Goal: Information Seeking & Learning: Find specific fact

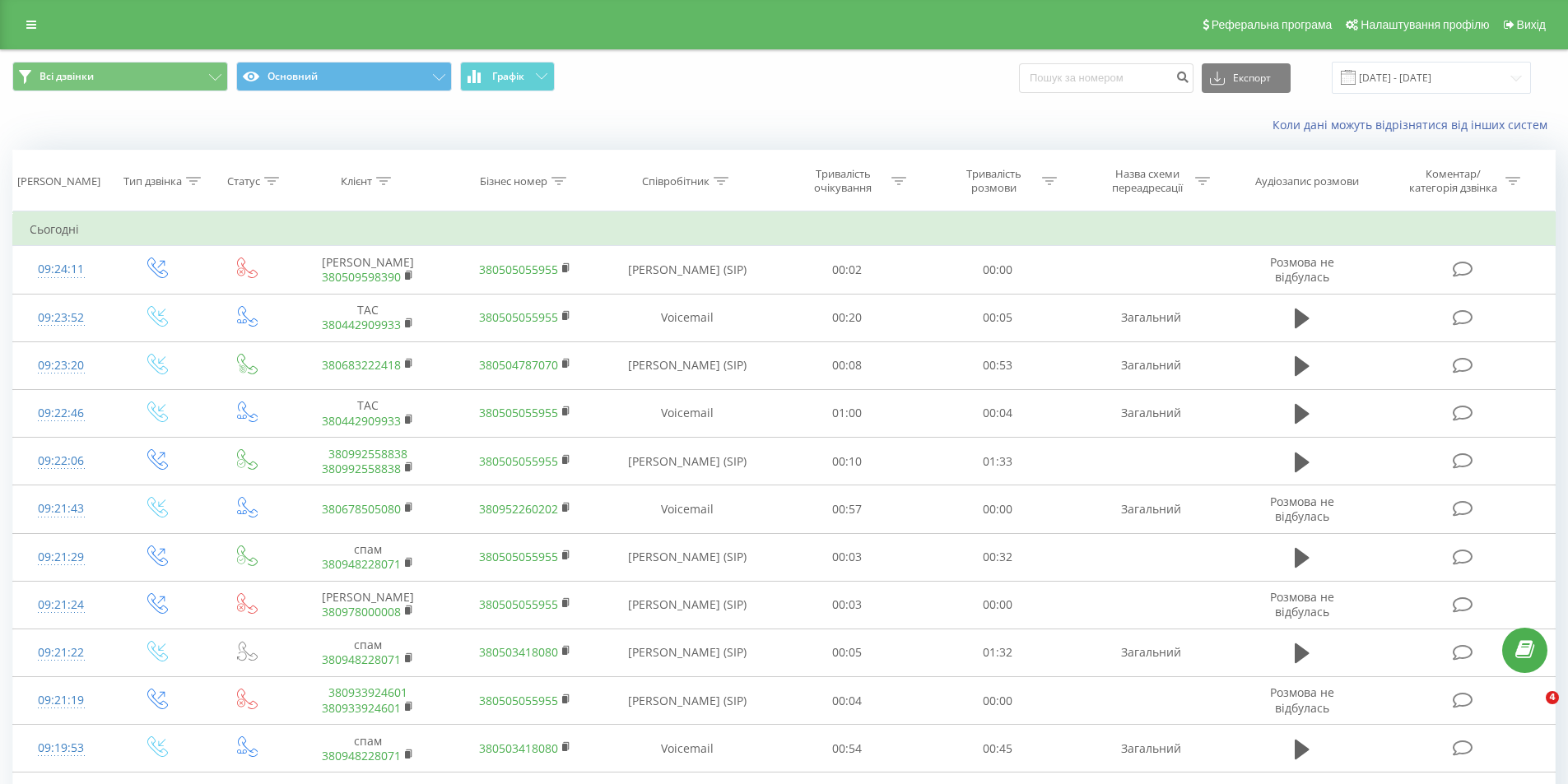
click at [1052, 74] on input at bounding box center [1106, 77] width 175 height 30
type input "066)[PHONE_NUMBER]"
click at [1193, 74] on button "submit" at bounding box center [1181, 77] width 22 height 30
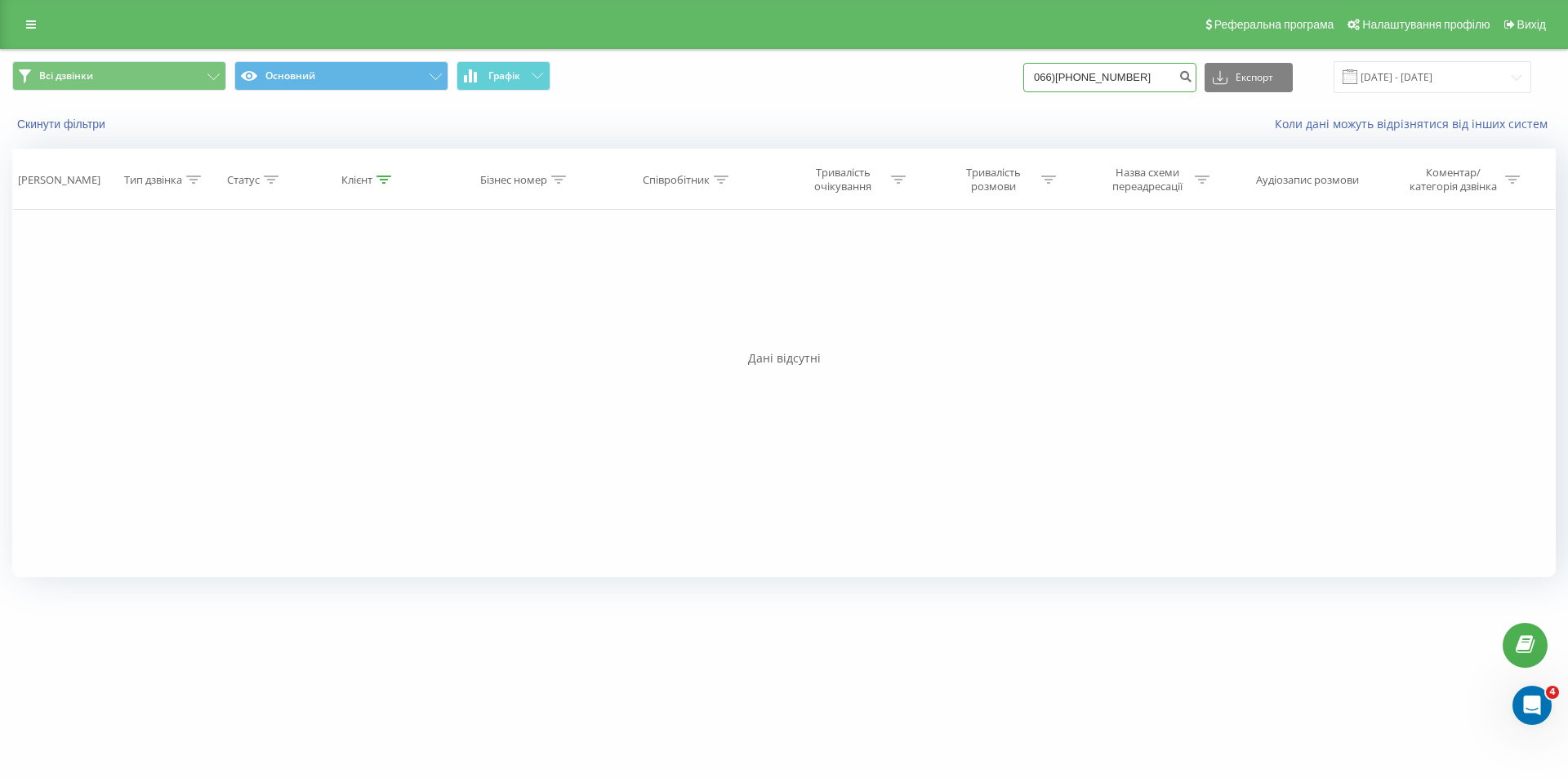
click at [1077, 80] on input "066)[PHONE_NUMBER]" at bounding box center [1110, 77] width 173 height 29
drag, startPoint x: 1069, startPoint y: 74, endPoint x: 1081, endPoint y: 78, distance: 12.6
click at [1077, 76] on input "066)[PHONE_NUMBER]" at bounding box center [1110, 77] width 173 height 29
click at [1067, 83] on input "066)[PHONE_NUMBER]" at bounding box center [1110, 77] width 173 height 29
click at [1071, 79] on input "066)[PHONE_NUMBER]" at bounding box center [1110, 77] width 173 height 29
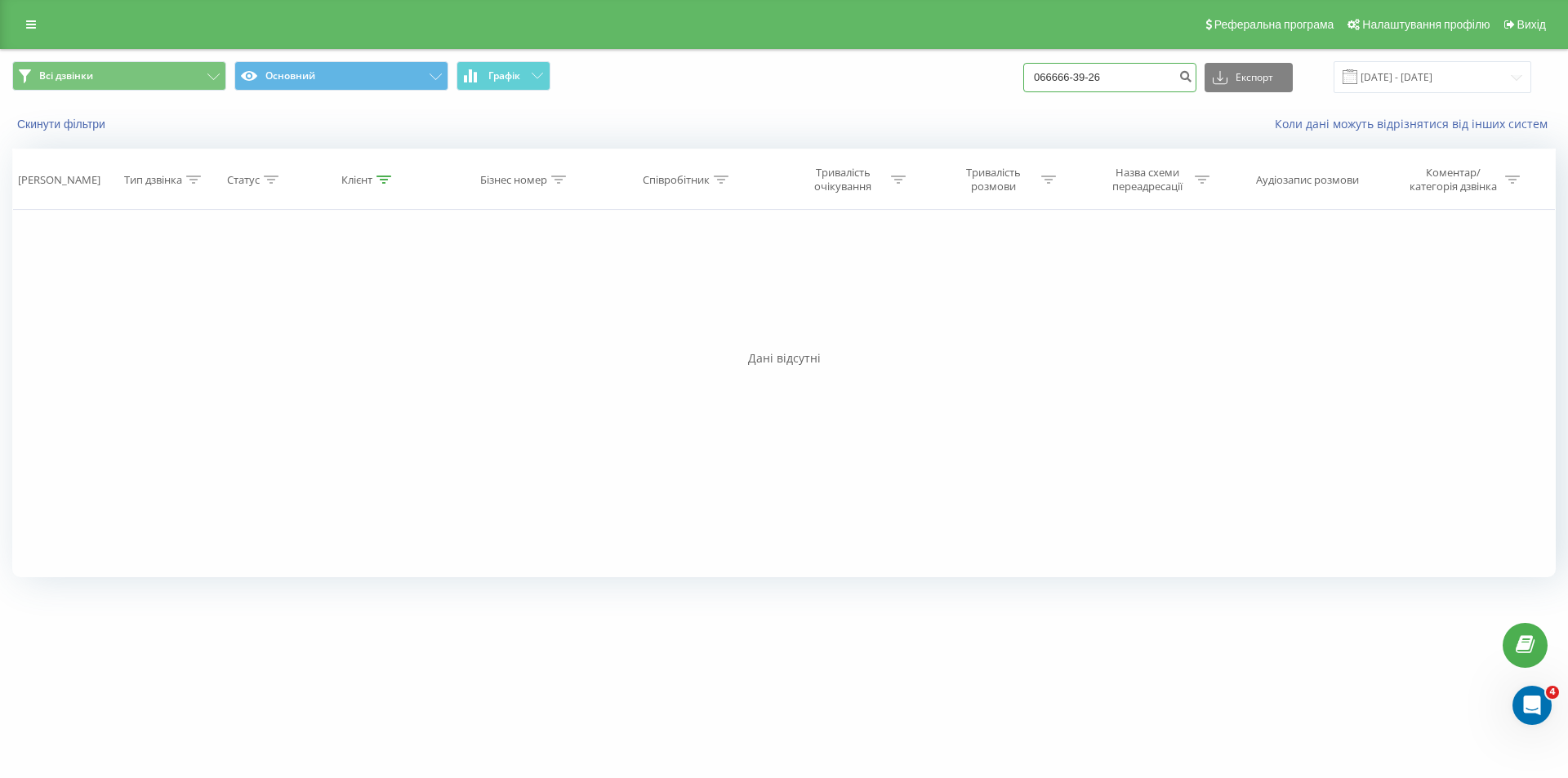
type input "066666-39-26"
click at [15, 19] on div "Реферальна програма Налаштування профілю Вихід" at bounding box center [784, 25] width 1568 height 49
click at [25, 33] on link at bounding box center [30, 25] width 29 height 23
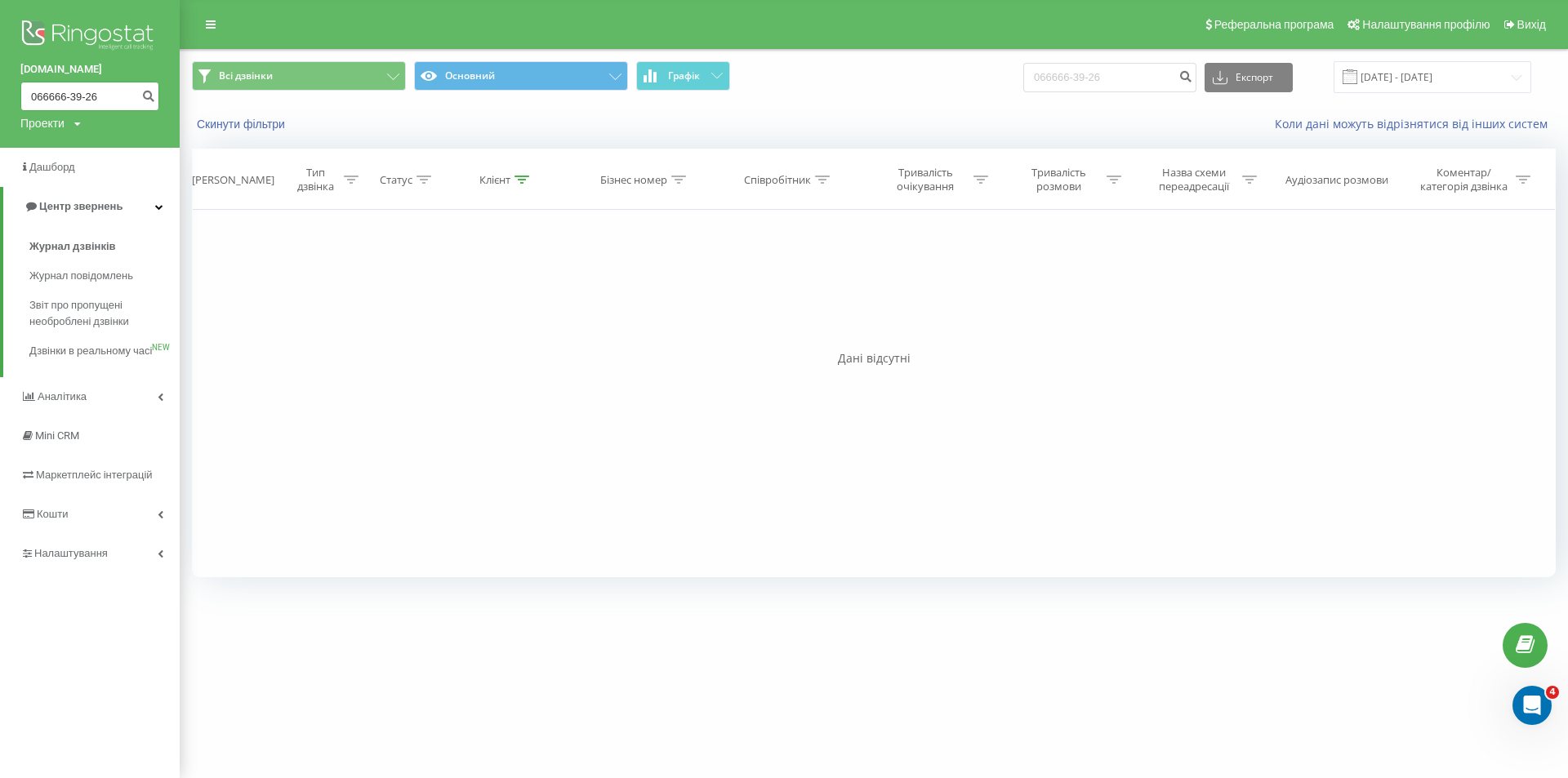
click at [43, 102] on input "066666-39-26" at bounding box center [90, 96] width 139 height 29
paste input "380680665071"
click at [43, 102] on input "063806806650716666-39-26" at bounding box center [90, 96] width 139 height 29
paste input "380680665071"
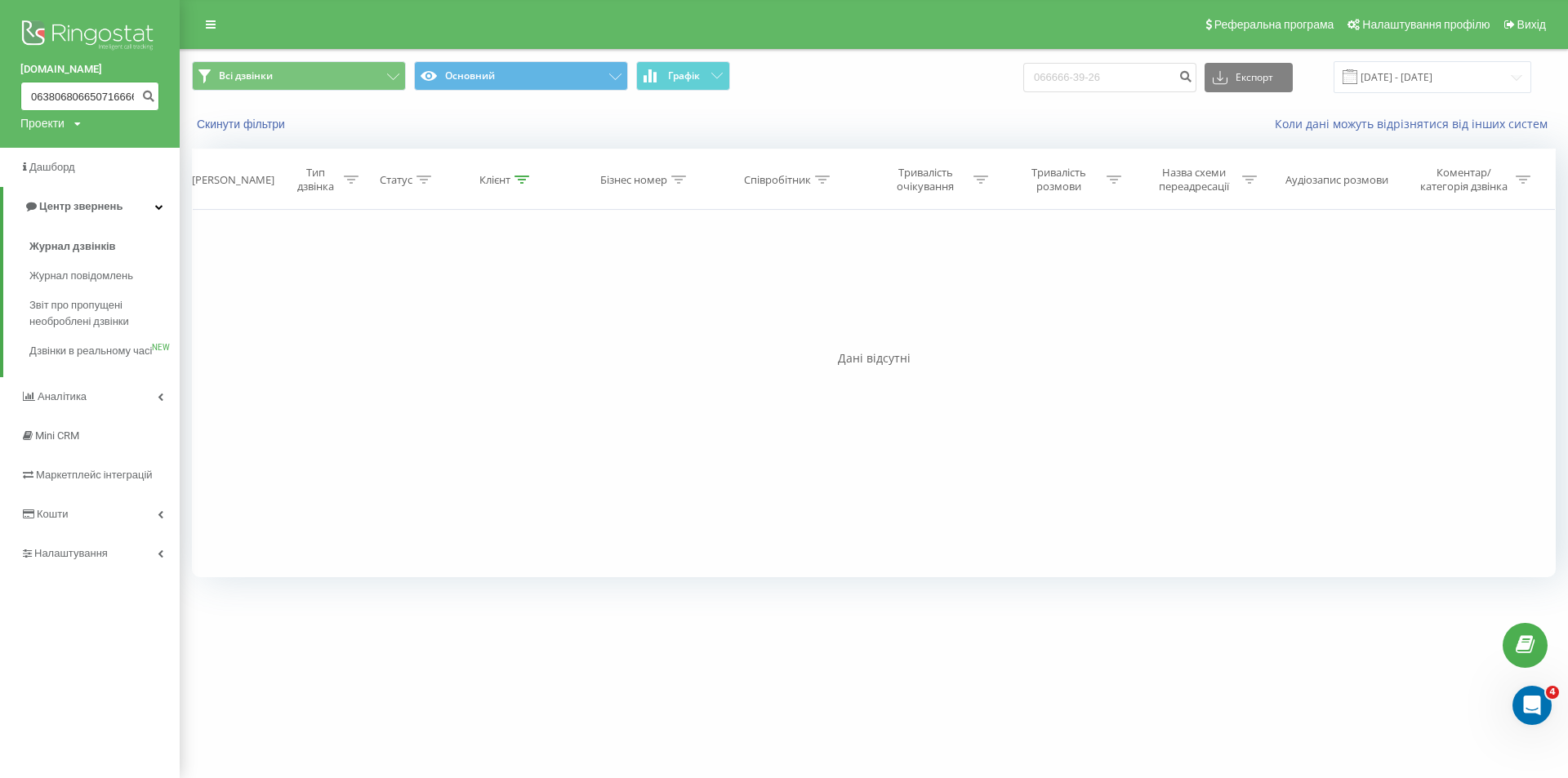
type input "380680665071-39-26"
drag, startPoint x: 29, startPoint y: 94, endPoint x: 454, endPoint y: 154, distance: 429.2
click at [454, 154] on div "bazismed.com 380680665071-39-26 Проекти bazismed.com Дашборд Центр звернень Жур…" at bounding box center [784, 389] width 1568 height 778
paste input "380680665071"
type input "380680665071"
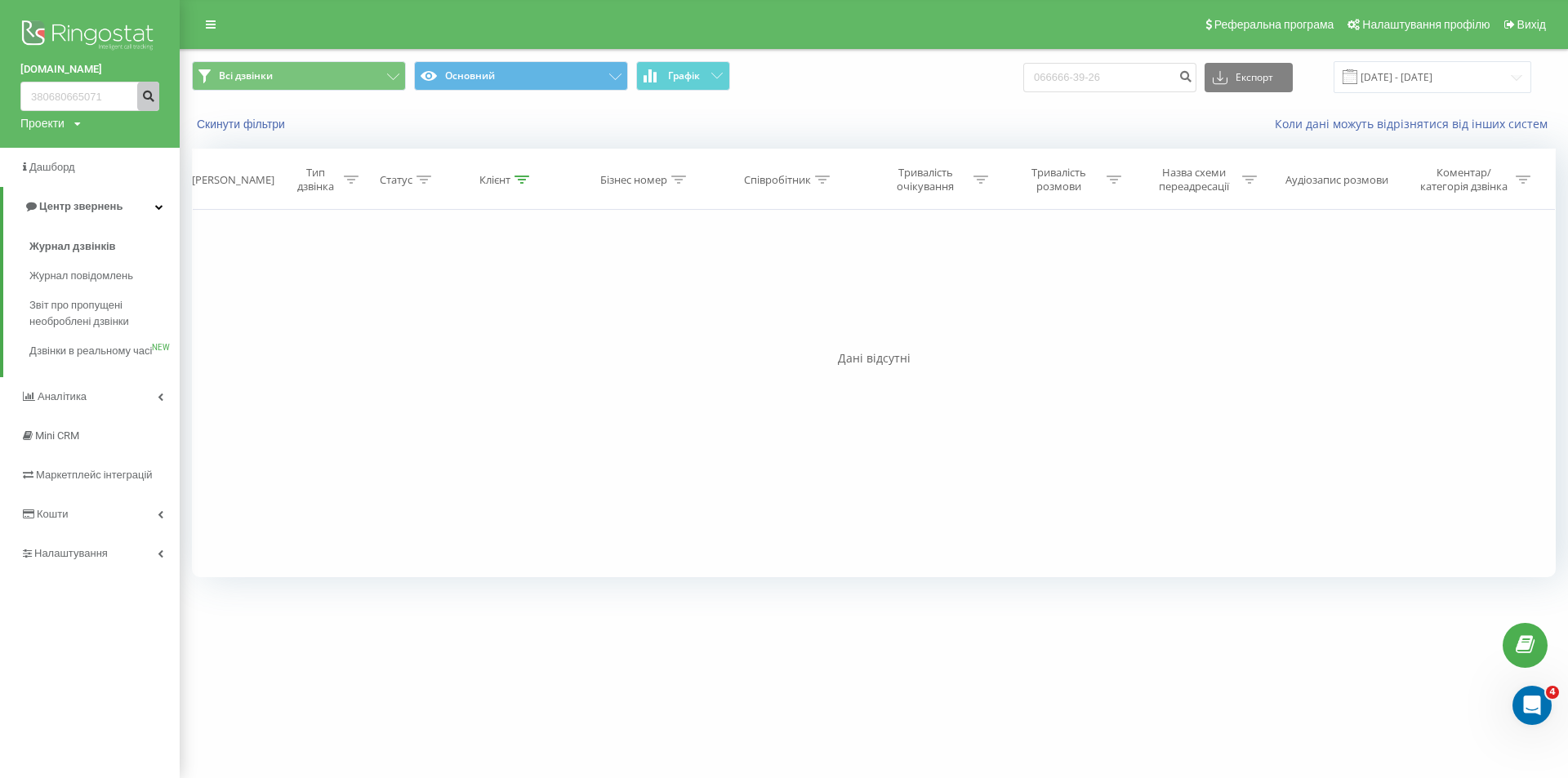
click at [146, 98] on icon "submit" at bounding box center [148, 94] width 14 height 9
